Goal: Information Seeking & Learning: Find contact information

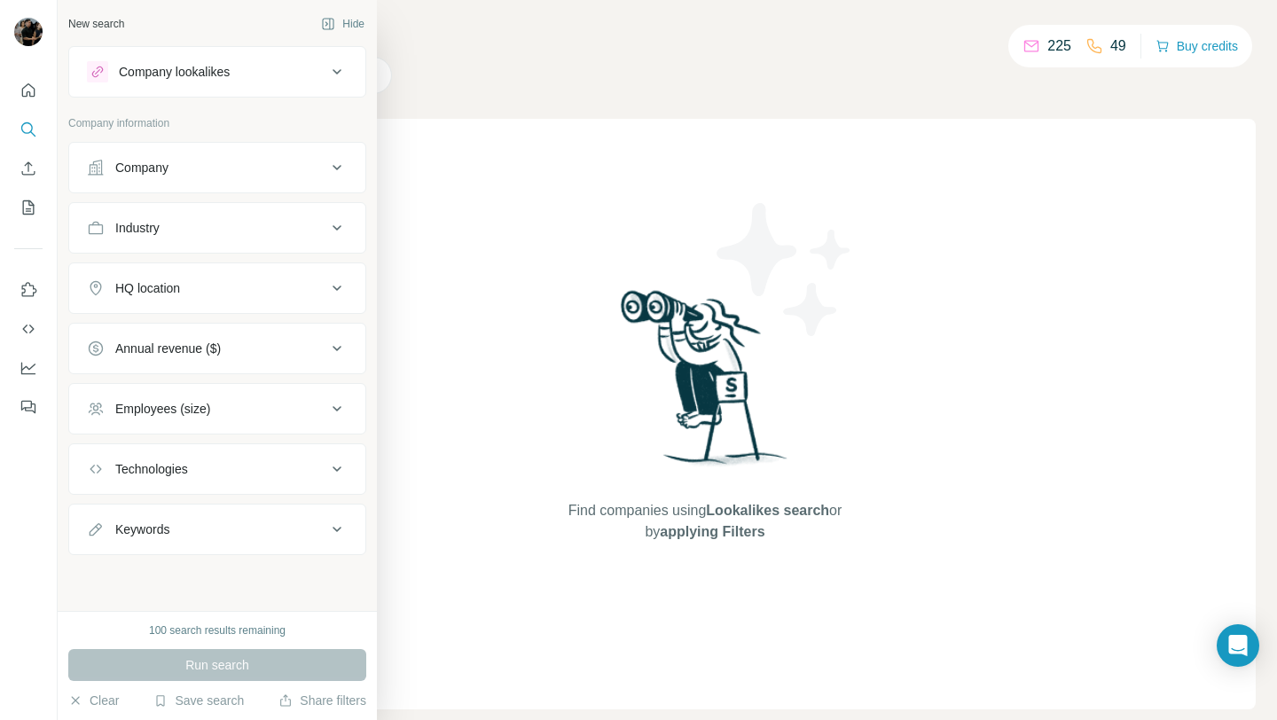
click at [189, 184] on button "Company" at bounding box center [217, 167] width 296 height 43
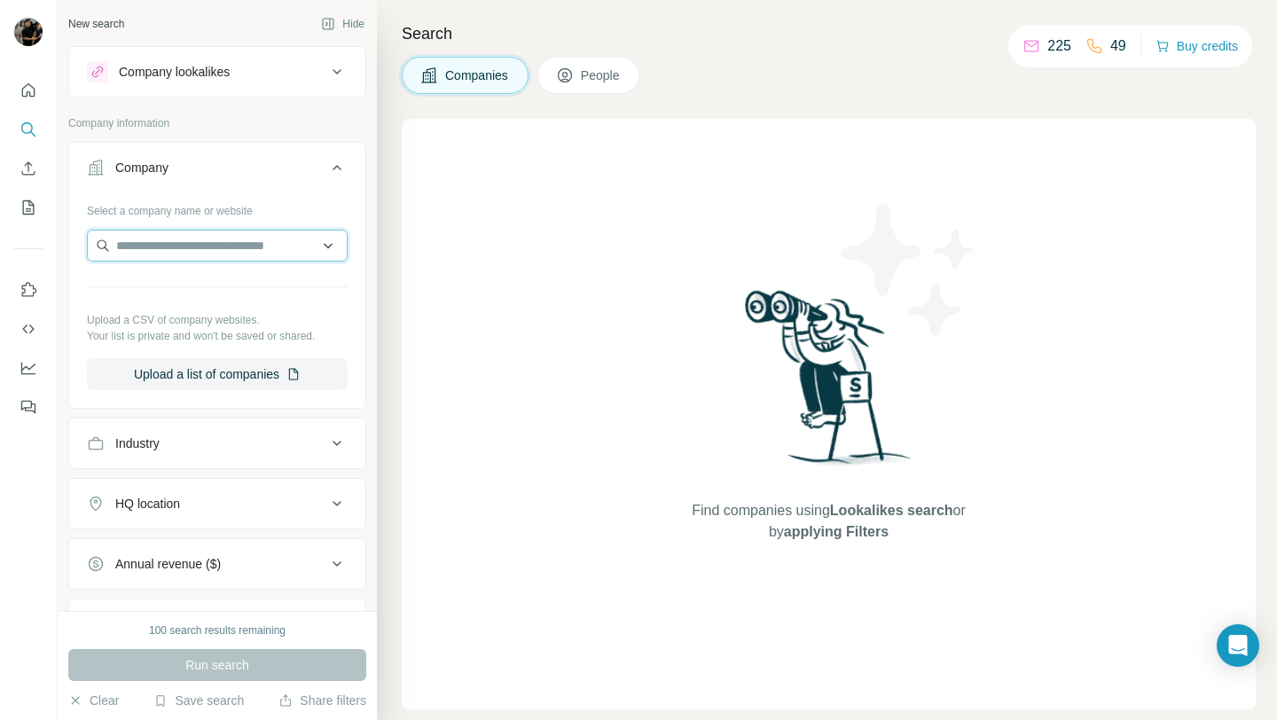
click at [215, 247] on input "text" at bounding box center [217, 246] width 261 height 32
paste input "**********"
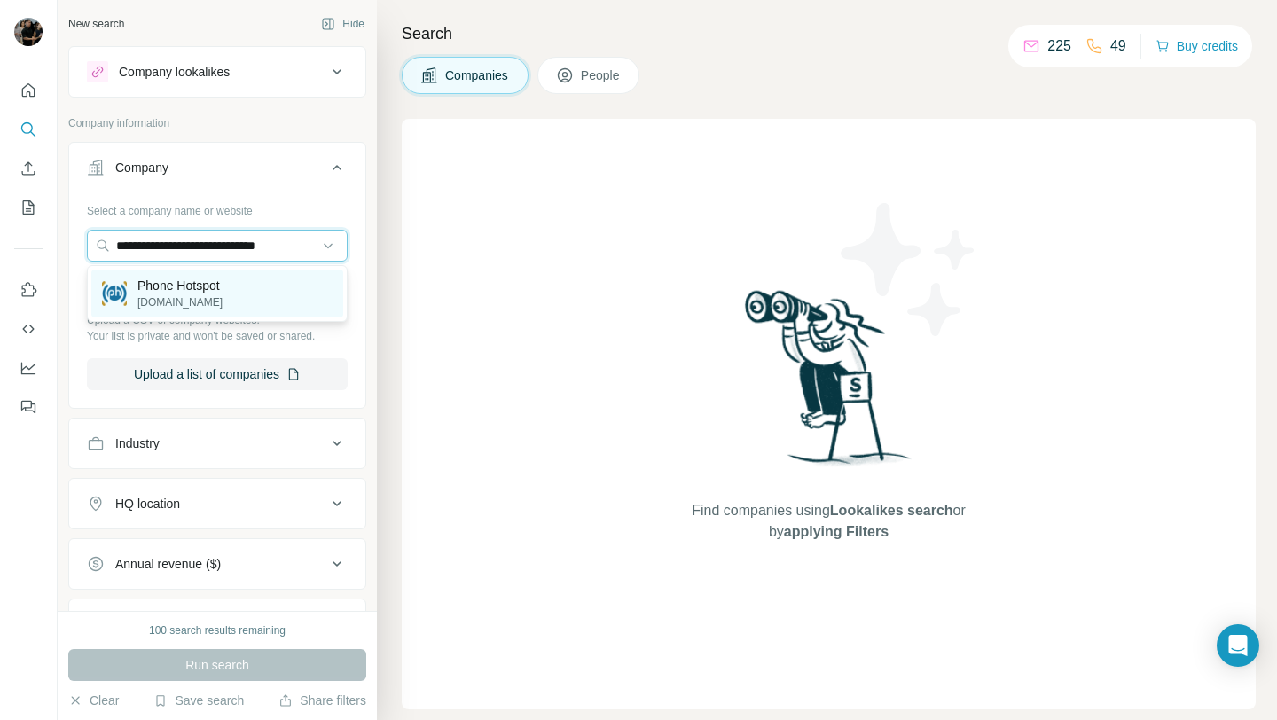
type input "**********"
click at [223, 295] on p "[DOMAIN_NAME]" at bounding box center [179, 302] width 85 height 16
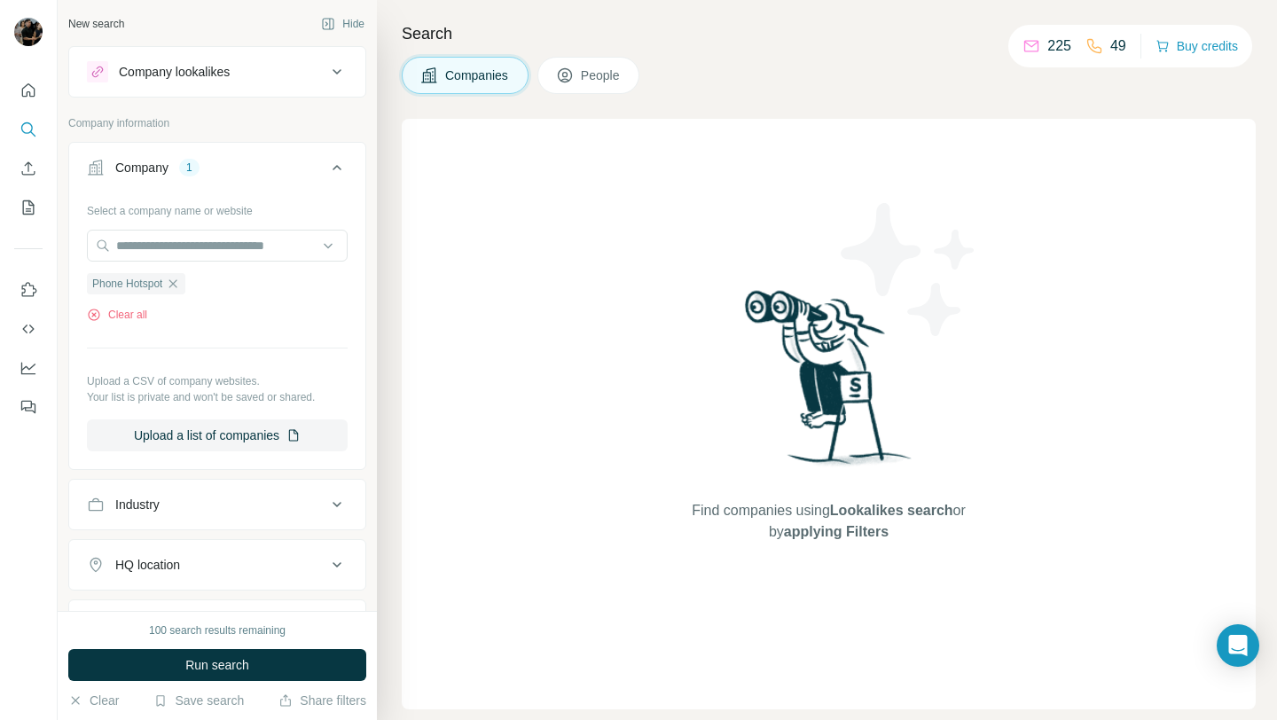
scroll to position [0, 0]
click at [251, 675] on button "Run search" at bounding box center [217, 665] width 298 height 32
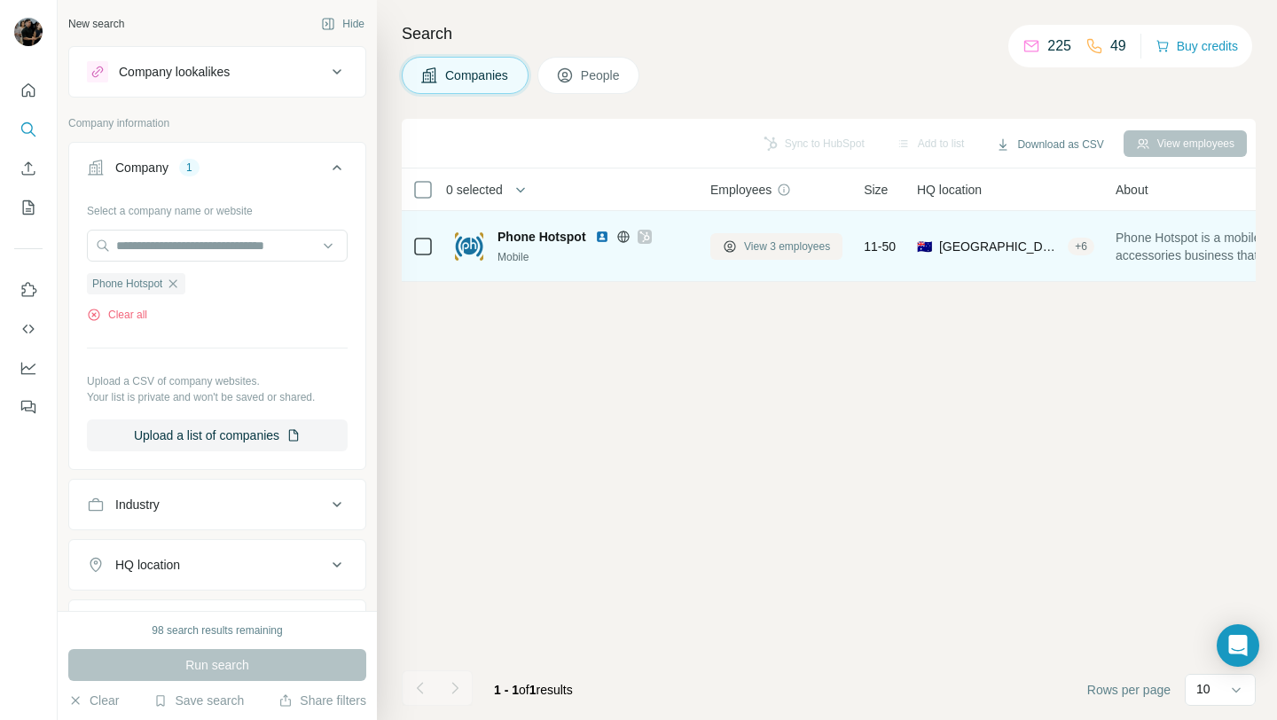
click at [741, 255] on button "View 3 employees" at bounding box center [776, 246] width 132 height 27
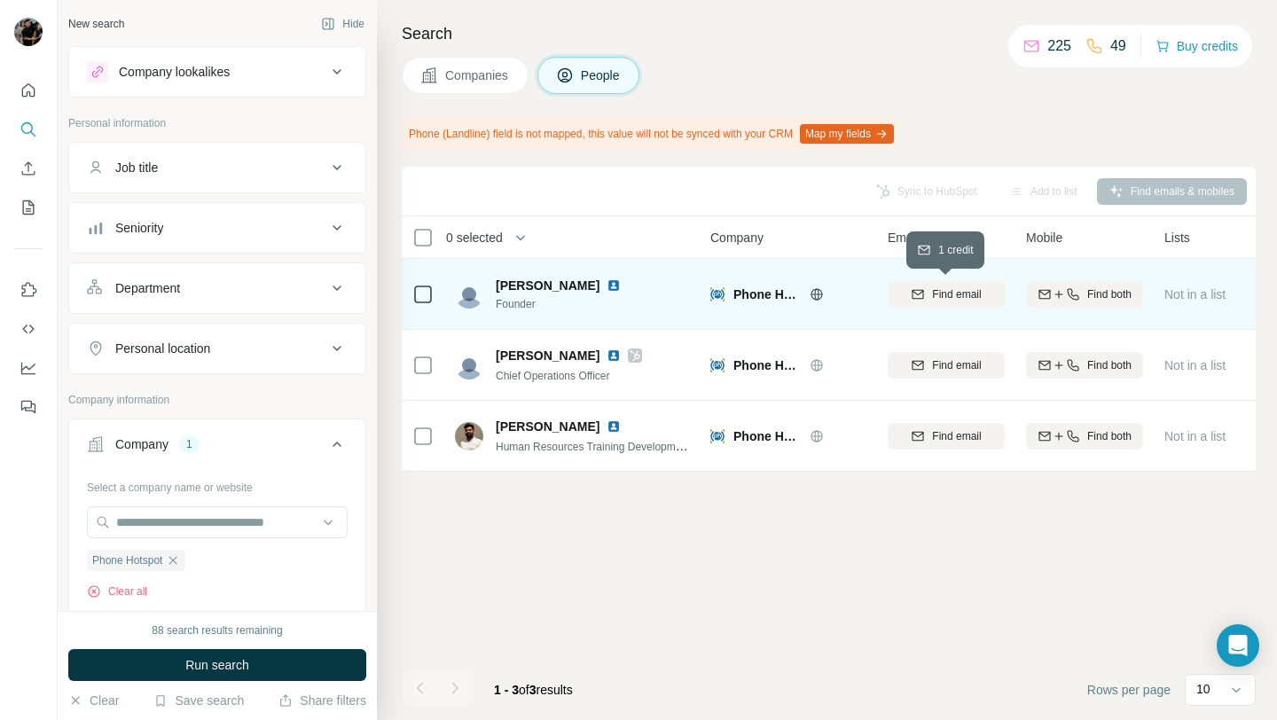
click at [952, 298] on span "Find email" at bounding box center [956, 294] width 49 height 16
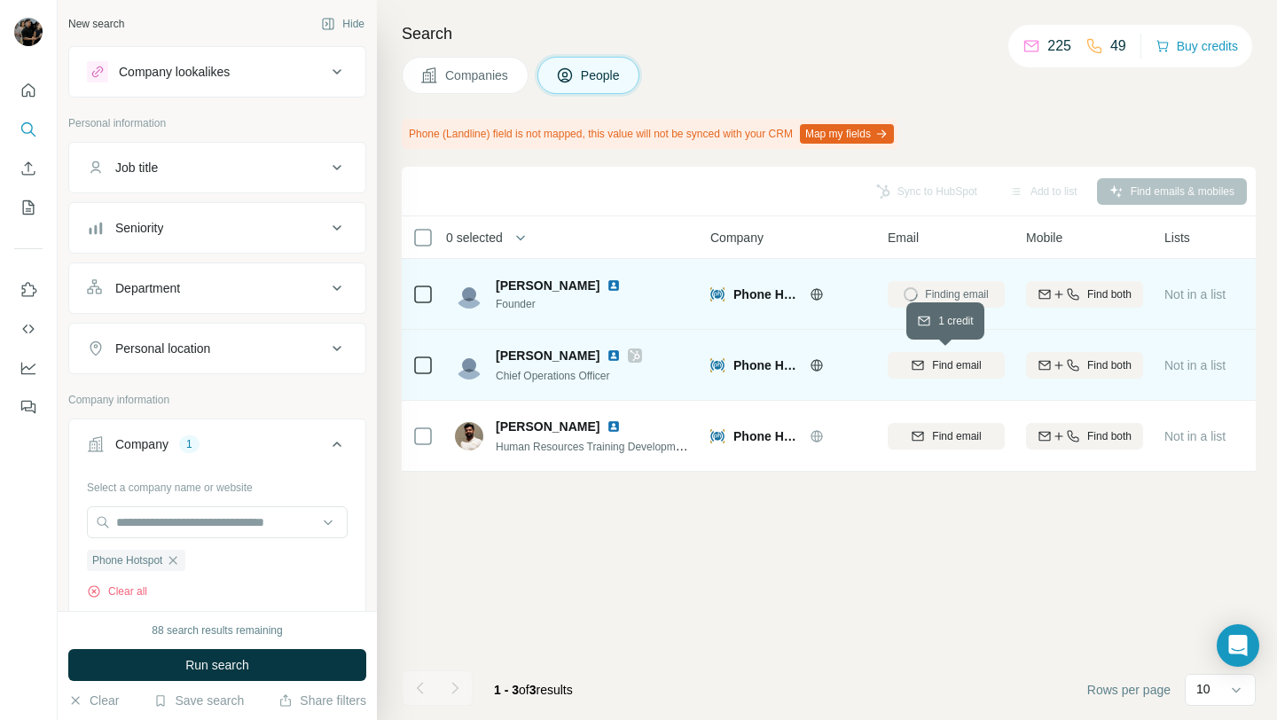
click at [950, 363] on span "Find email" at bounding box center [956, 365] width 49 height 16
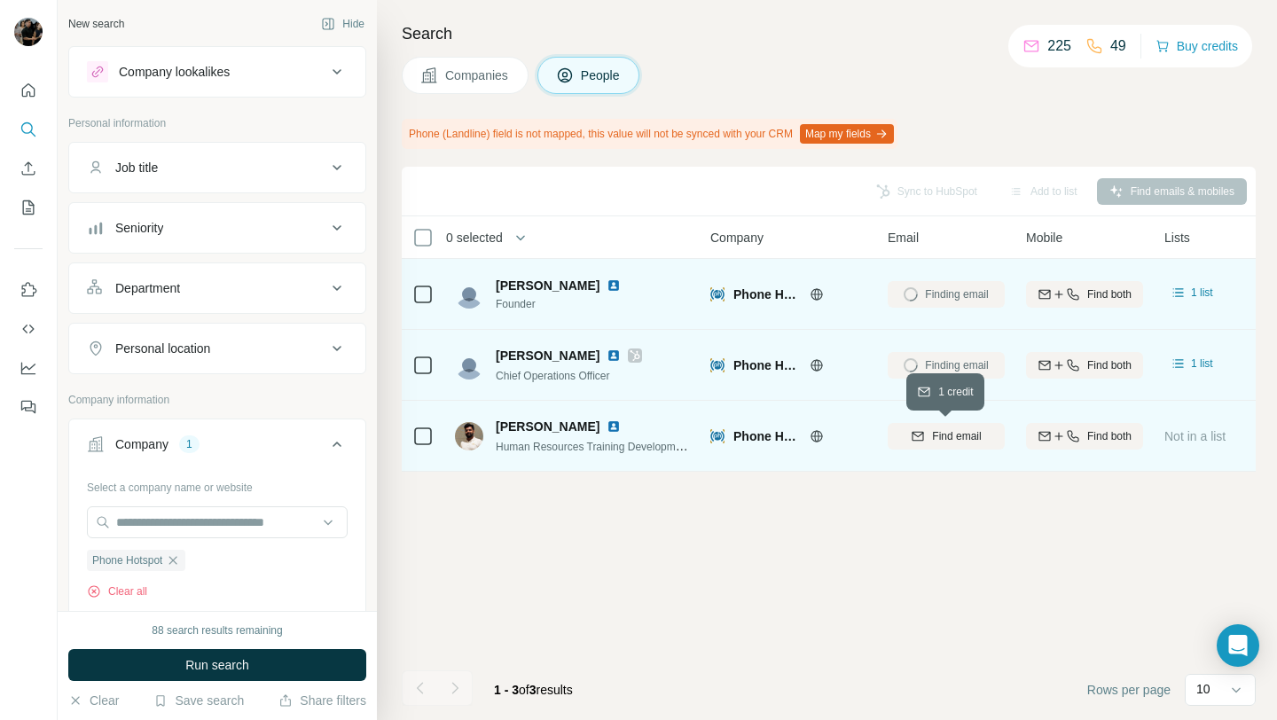
click at [952, 444] on button "Find email" at bounding box center [946, 436] width 117 height 27
click at [966, 529] on div "Sync to HubSpot Add to list Find emails & mobiles 0 selected People Company Ema…" at bounding box center [829, 443] width 854 height 553
click at [959, 537] on div "Sync to HubSpot Add to list Find emails & mobiles 0 selected People Company Ema…" at bounding box center [829, 443] width 854 height 553
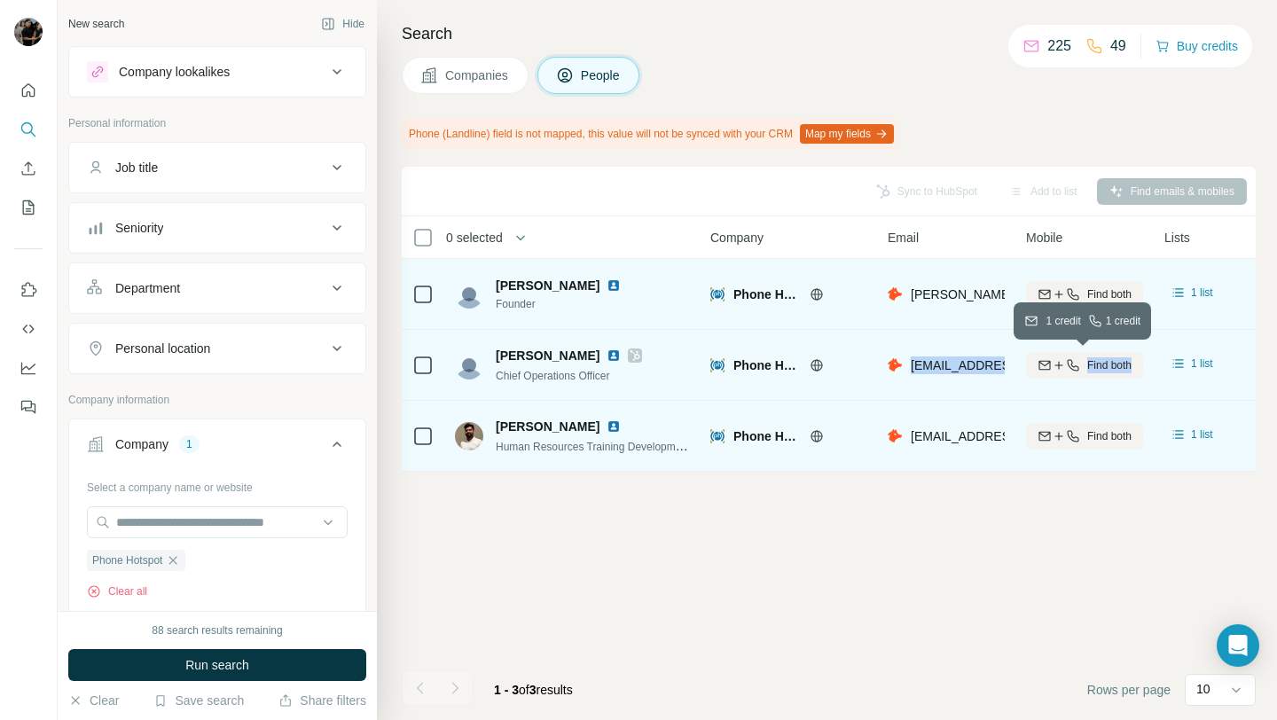
drag, startPoint x: 909, startPoint y: 364, endPoint x: 1082, endPoint y: 374, distance: 173.3
click at [0, 0] on tr "[PERSON_NAME] Chief Operations Officer Phone Hotspot [EMAIL_ADDRESS][DOMAIN_NAM…" at bounding box center [0, 0] width 0 height 0
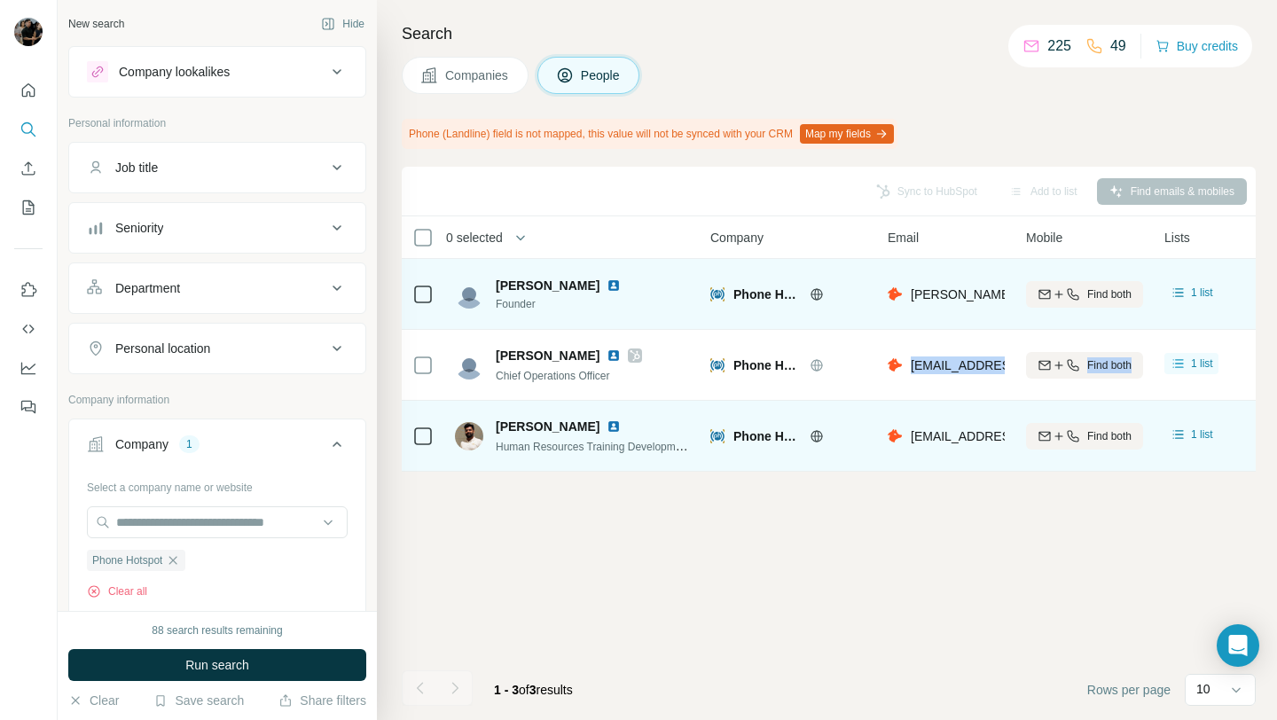
click at [999, 529] on div "Sync to HubSpot Add to list Find emails & mobiles 0 selected People Company Ema…" at bounding box center [829, 443] width 854 height 553
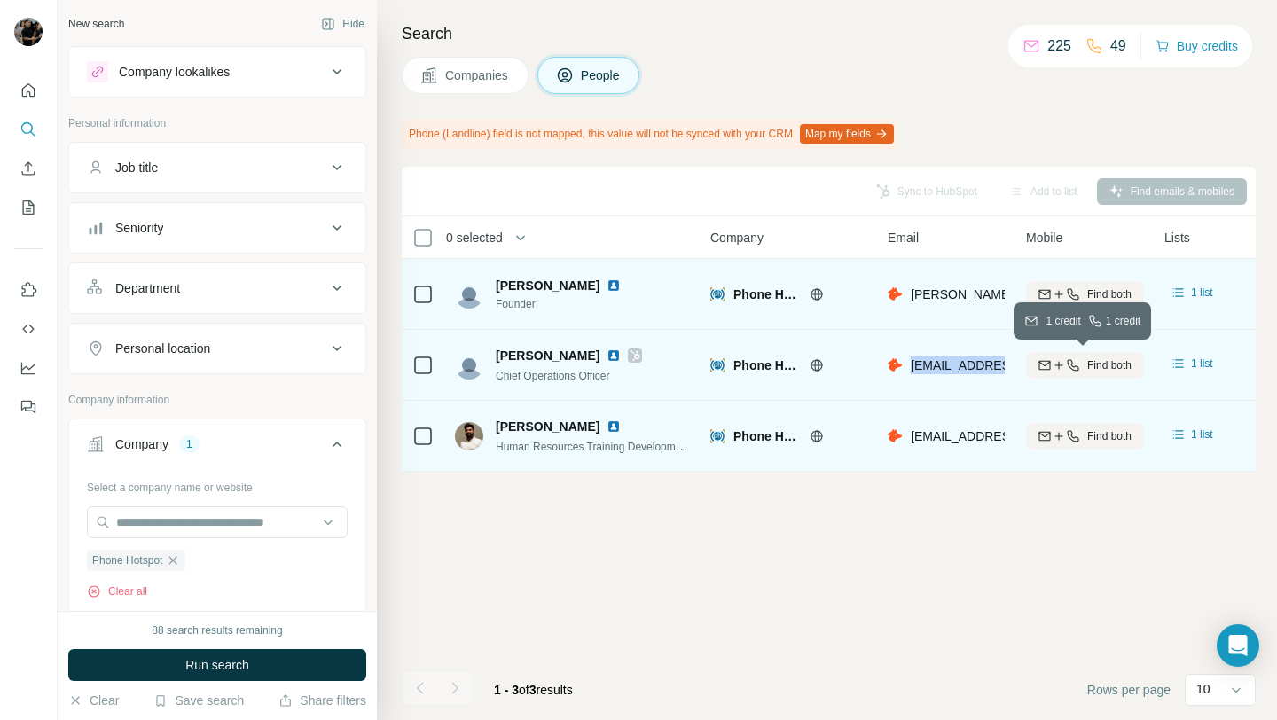
drag, startPoint x: 910, startPoint y: 367, endPoint x: 1031, endPoint y: 369, distance: 121.5
click at [0, 0] on tr "[PERSON_NAME] Chief Operations Officer Phone Hotspot [EMAIL_ADDRESS][DOMAIN_NAM…" at bounding box center [0, 0] width 0 height 0
copy tr "[EMAIL_ADDRESS][DOMAIN_NAME]"
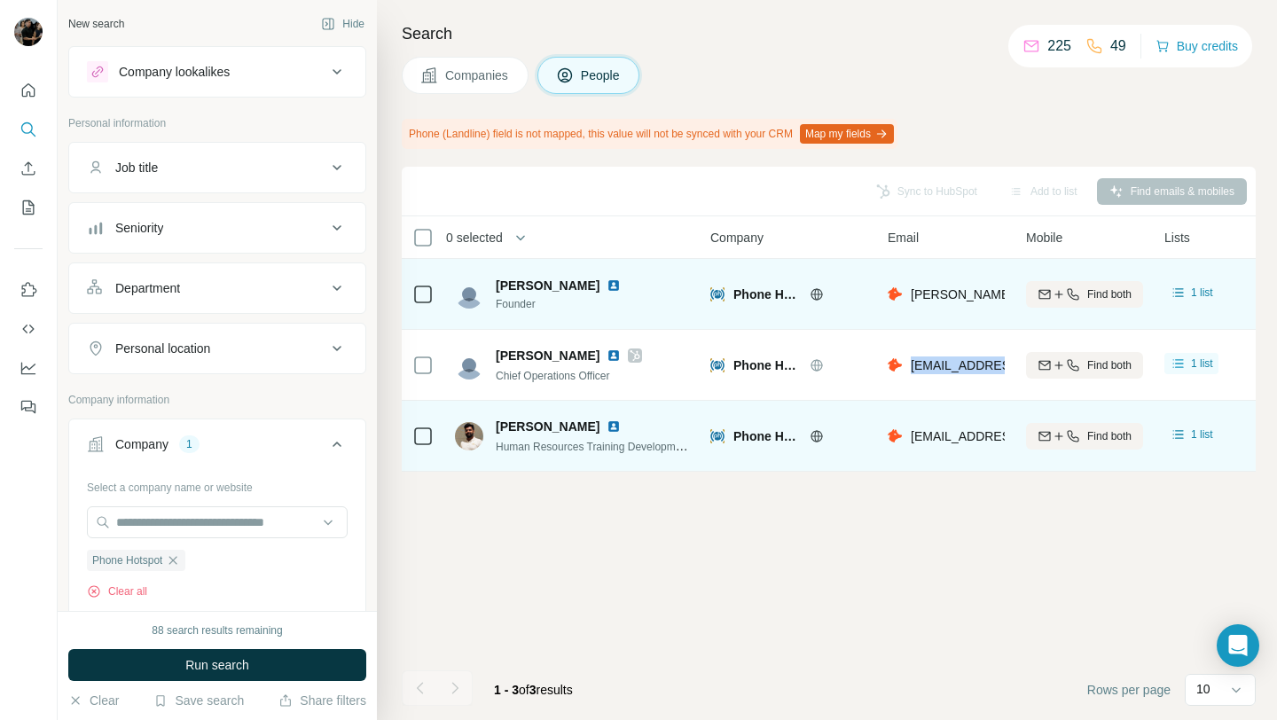
click at [928, 536] on div "Sync to HubSpot Add to list Find emails & mobiles 0 selected People Company Ema…" at bounding box center [829, 443] width 854 height 553
click at [816, 298] on icon at bounding box center [816, 294] width 4 height 12
click at [819, 296] on icon at bounding box center [817, 294] width 14 height 14
